Goal: Transaction & Acquisition: Purchase product/service

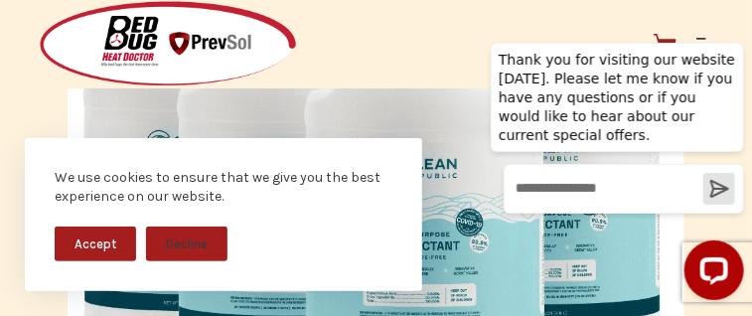
click at [97, 245] on button "Accept" at bounding box center [95, 244] width 81 height 35
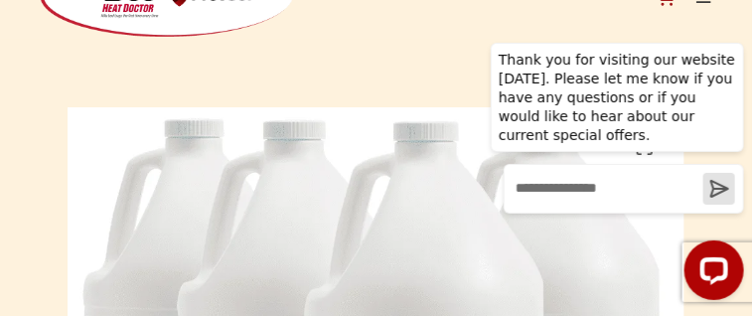
scroll to position [297, 0]
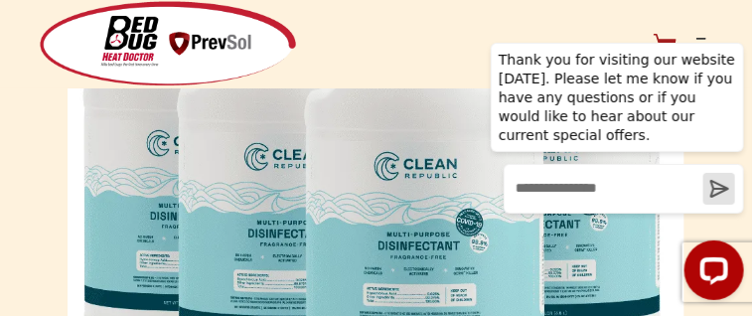
click at [555, 279] on div at bounding box center [616, 269] width 253 height 60
click at [729, 38] on icon "Hide greeting" at bounding box center [731, 26] width 24 height 24
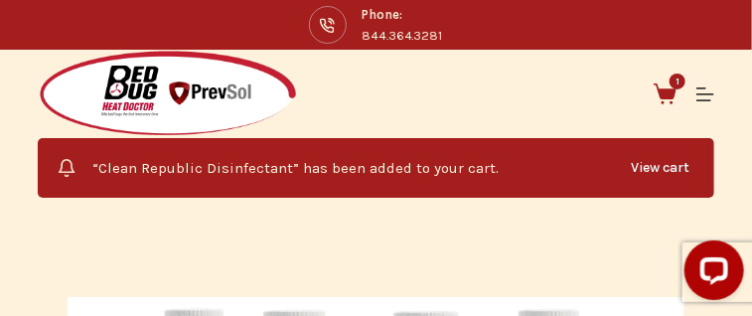
click at [679, 85] on span "1" at bounding box center [678, 82] width 16 height 16
